Goal: Information Seeking & Learning: Find specific page/section

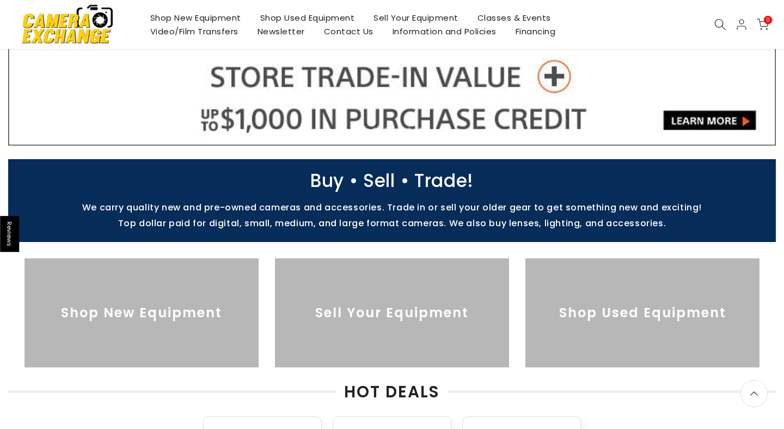
scroll to position [289, 0]
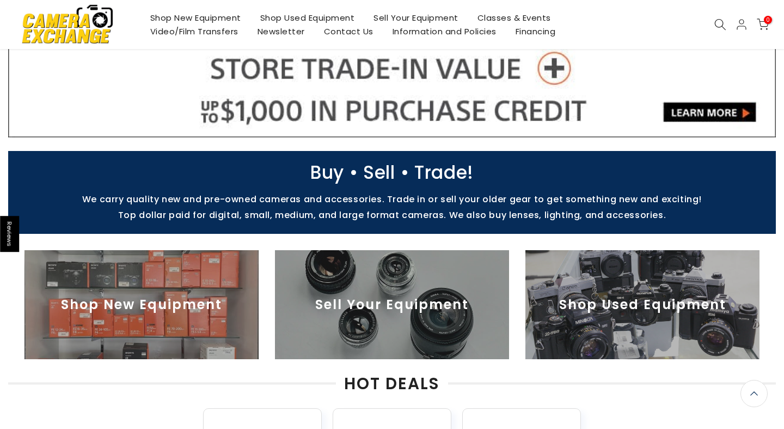
click at [604, 269] on img at bounding box center [643, 304] width 234 height 109
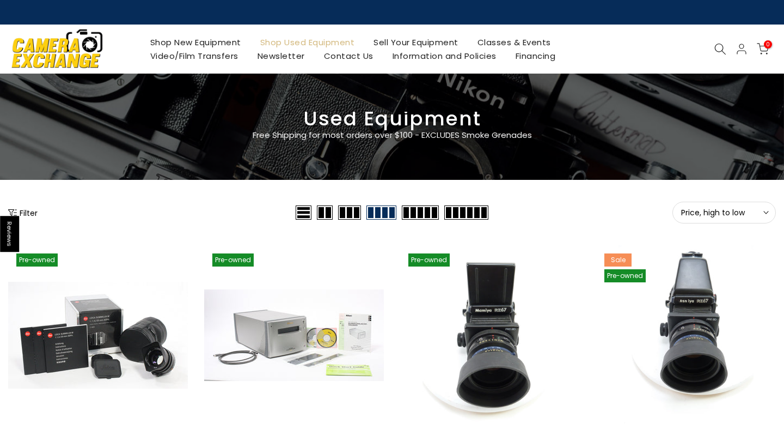
click at [722, 50] on icon at bounding box center [721, 49] width 12 height 12
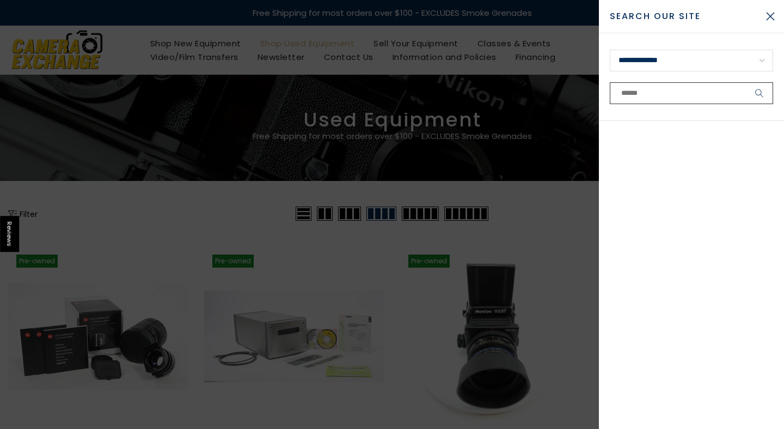
click at [660, 95] on input "text" at bounding box center [691, 93] width 163 height 22
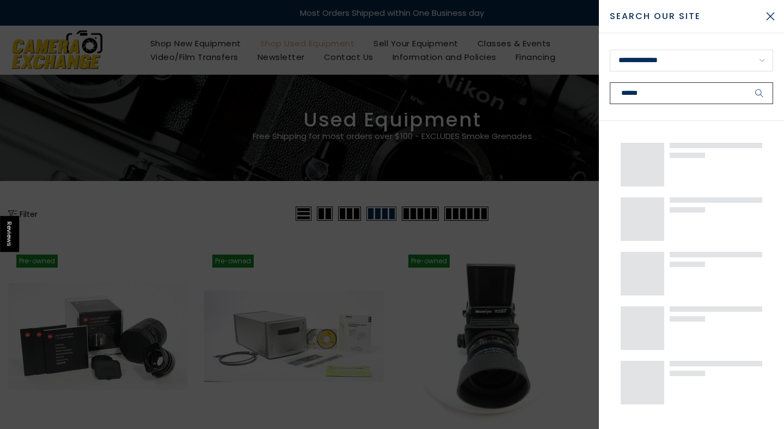
type input "******"
click at [746, 82] on button "submit" at bounding box center [759, 93] width 27 height 22
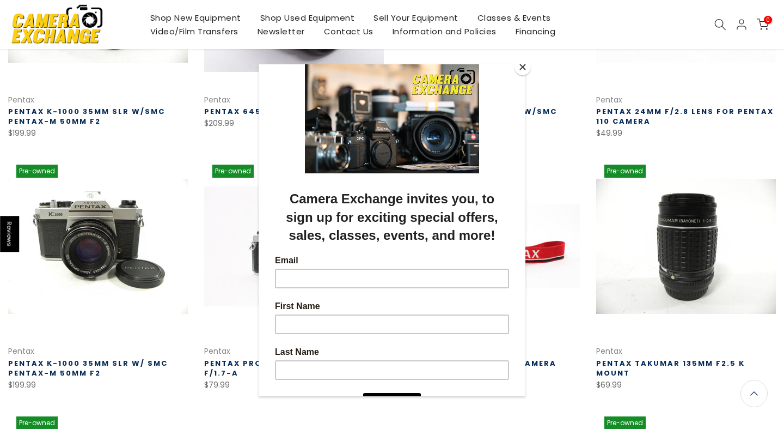
scroll to position [331, 0]
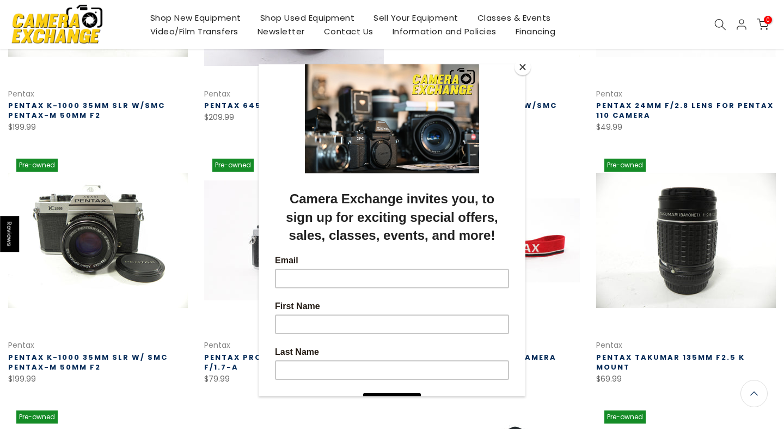
click at [523, 68] on button "Close" at bounding box center [523, 67] width 16 height 16
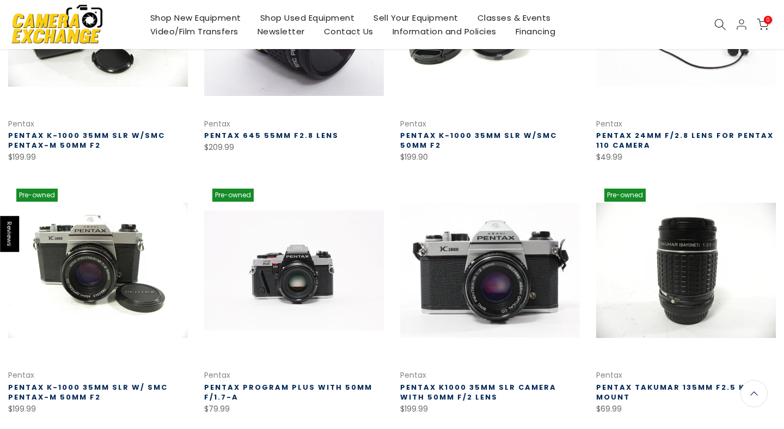
scroll to position [0, 0]
